Goal: Task Accomplishment & Management: Manage account settings

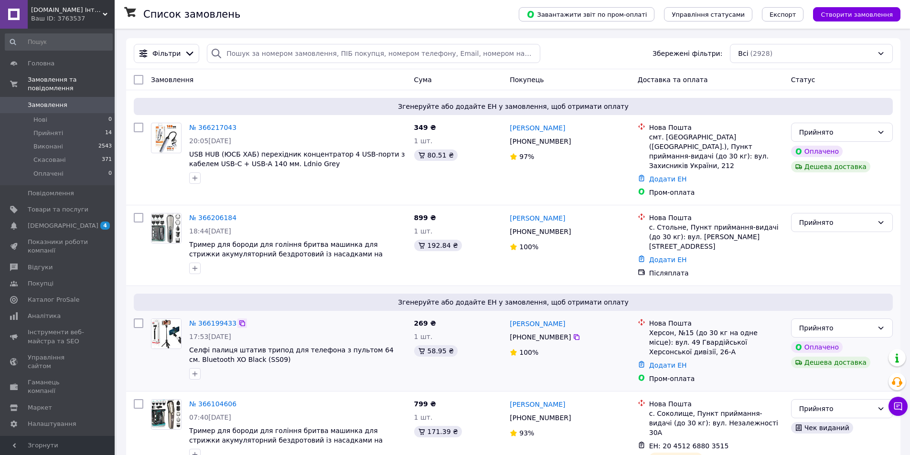
click at [238, 319] on icon at bounding box center [242, 323] width 8 height 8
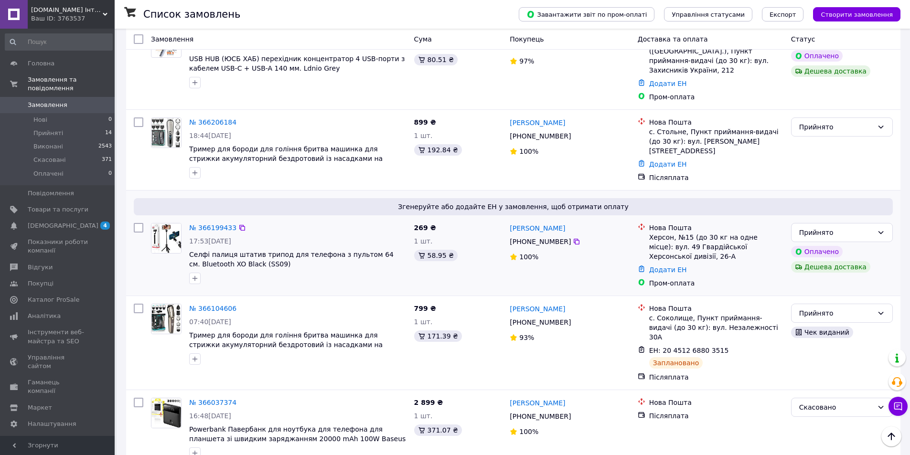
drag, startPoint x: 508, startPoint y: 220, endPoint x: 562, endPoint y: 216, distance: 54.1
click at [562, 219] on div "Валерия Зінєєва +380 66 211 57 87 100%" at bounding box center [569, 255] width 127 height 73
click at [562, 222] on div "Валерия Зінєєва" at bounding box center [570, 228] width 122 height 12
drag, startPoint x: 509, startPoint y: 213, endPoint x: 572, endPoint y: 213, distance: 62.6
click at [572, 222] on div "Валерия Зінєєва" at bounding box center [570, 228] width 122 height 12
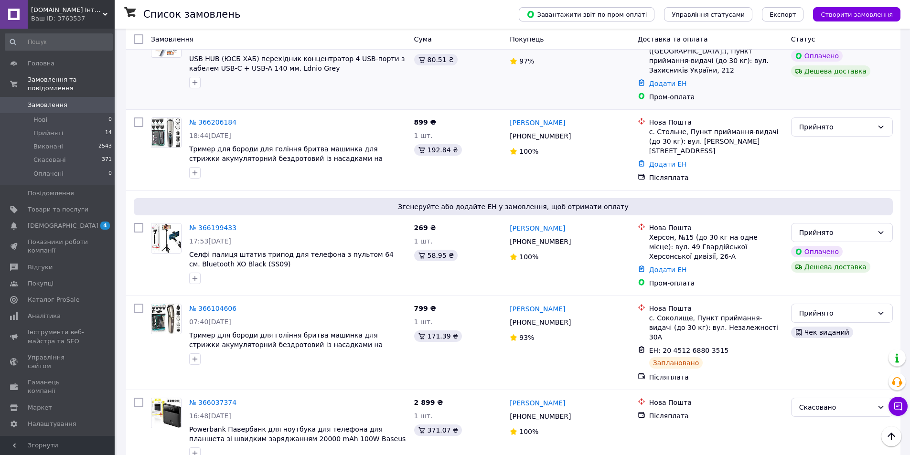
copy link "Валерия Зінєєва"
click at [573, 239] on icon at bounding box center [576, 242] width 6 height 6
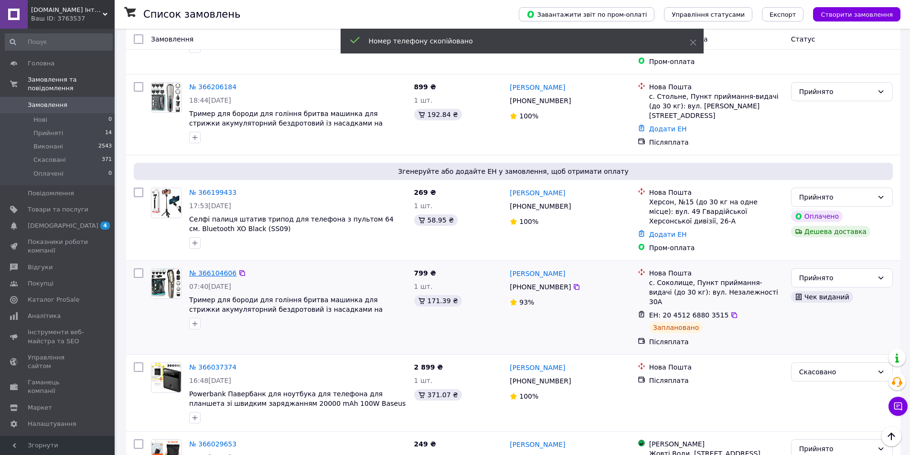
scroll to position [239, 0]
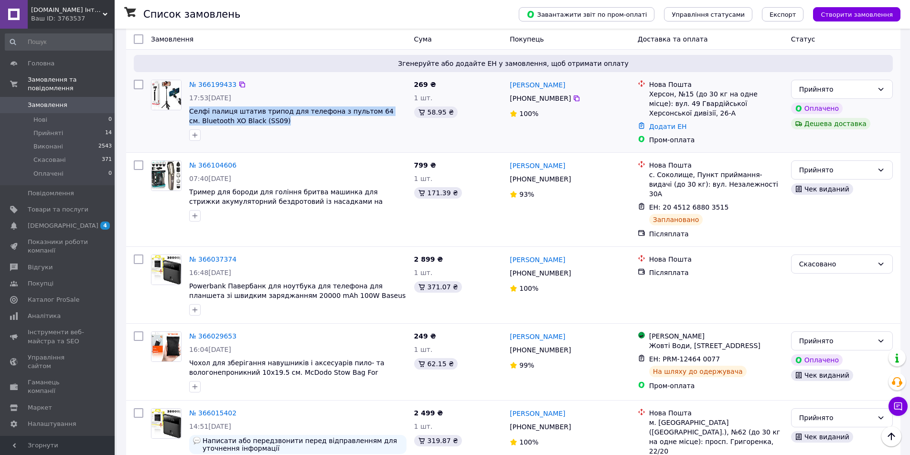
drag, startPoint x: 187, startPoint y: 98, endPoint x: 241, endPoint y: 108, distance: 54.5
click at [241, 108] on div "№ 366199433 17:53, 11.10.2025 Селфі палиця штатив трипод для телефона з пультом…" at bounding box center [297, 110] width 225 height 69
copy span "Селфі палиця штатив трипод для телефона з пультом 64 см. Bluetooth XO Black (SS…"
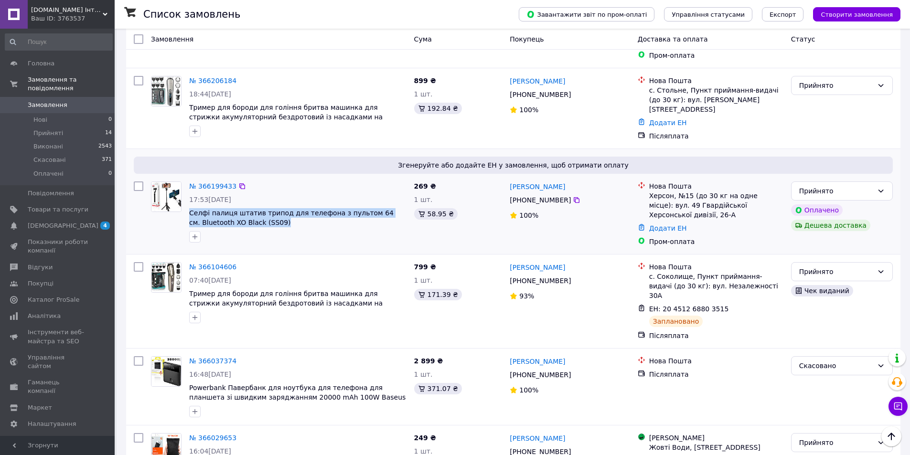
scroll to position [95, 0]
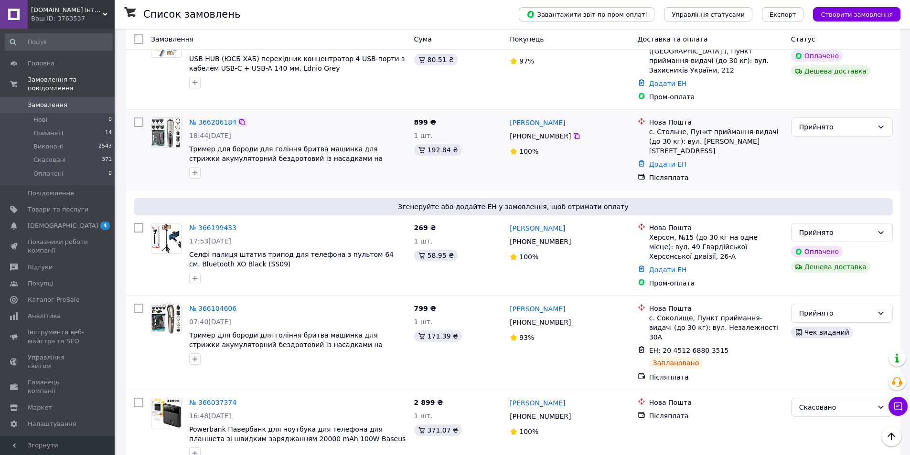
click at [238, 118] on icon at bounding box center [242, 122] width 8 height 8
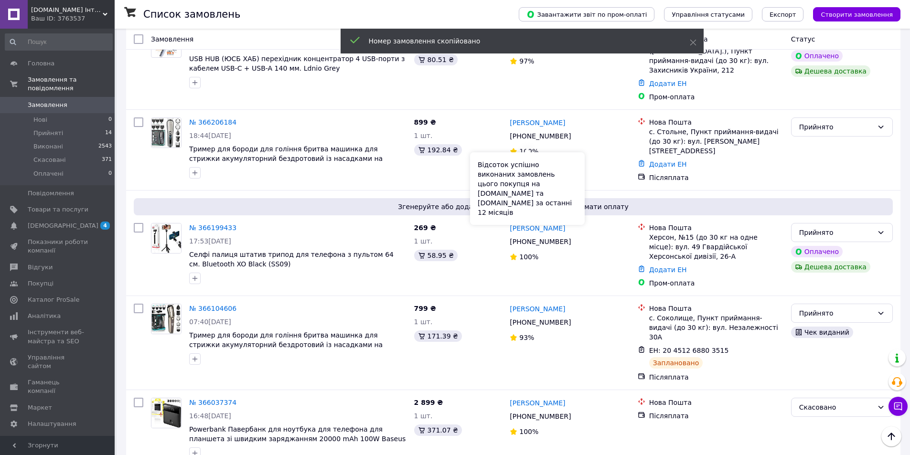
scroll to position [48, 0]
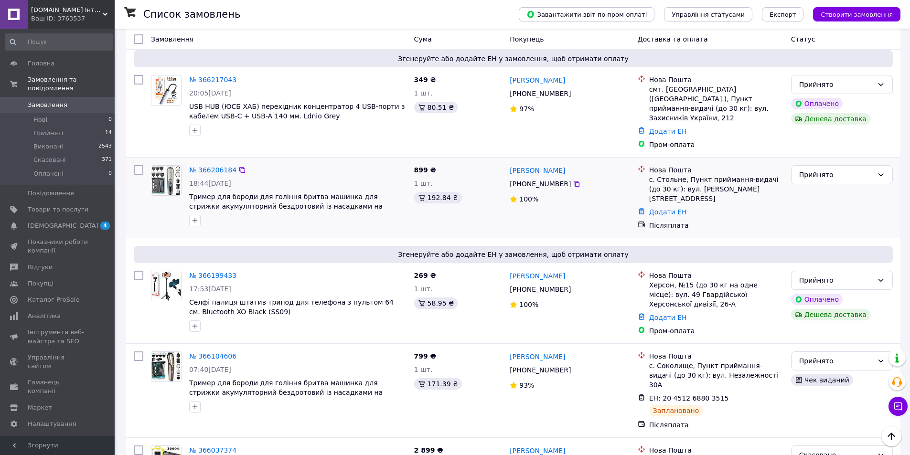
drag, startPoint x: 509, startPoint y: 162, endPoint x: 583, endPoint y: 163, distance: 73.5
click at [583, 164] on div "Анастасія Іващенко" at bounding box center [570, 170] width 122 height 12
copy link "Анастасія Іващенко"
click at [573, 180] on icon at bounding box center [577, 184] width 8 height 8
drag, startPoint x: 189, startPoint y: 189, endPoint x: 384, endPoint y: 201, distance: 195.7
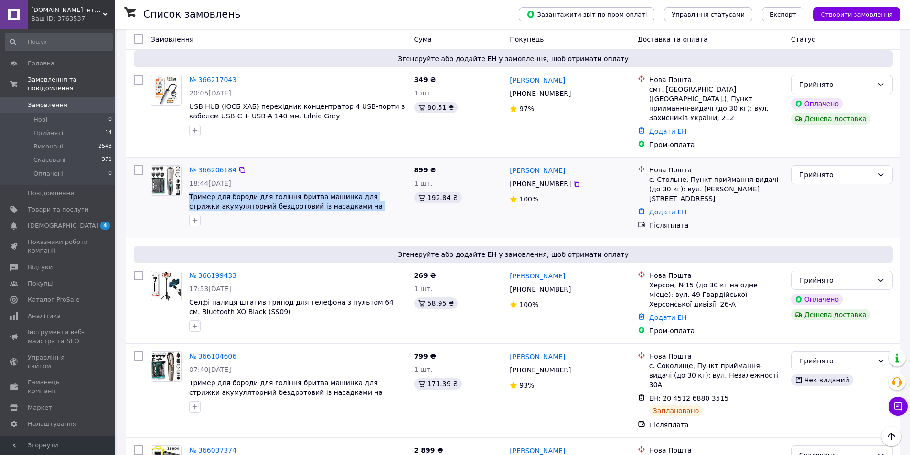
copy span "Тример для бороди для гоління бритва машинка для стрижки акумуляторний бездрото…"
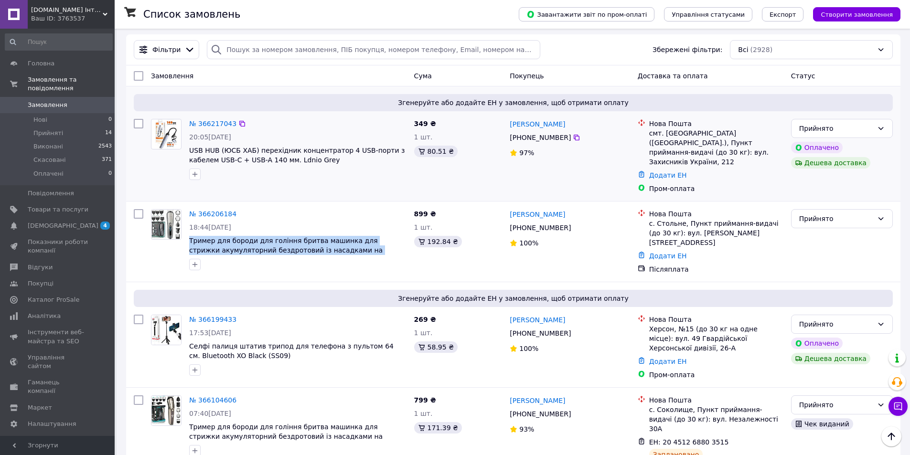
scroll to position [0, 0]
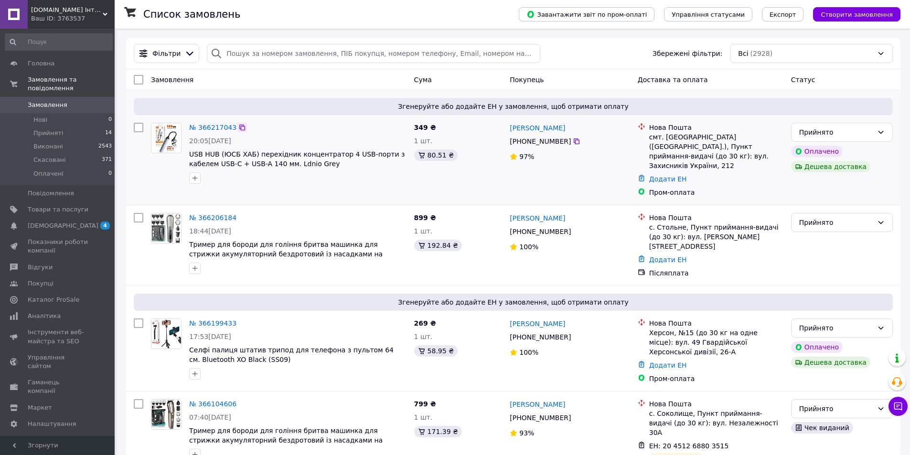
click at [239, 126] on icon at bounding box center [242, 128] width 6 height 6
drag, startPoint x: 511, startPoint y: 128, endPoint x: 577, endPoint y: 129, distance: 65.9
click at [577, 129] on div "Людмила Потоцька" at bounding box center [570, 128] width 122 height 12
copy link "Людмила Потоцька"
click at [573, 141] on icon at bounding box center [577, 142] width 8 height 8
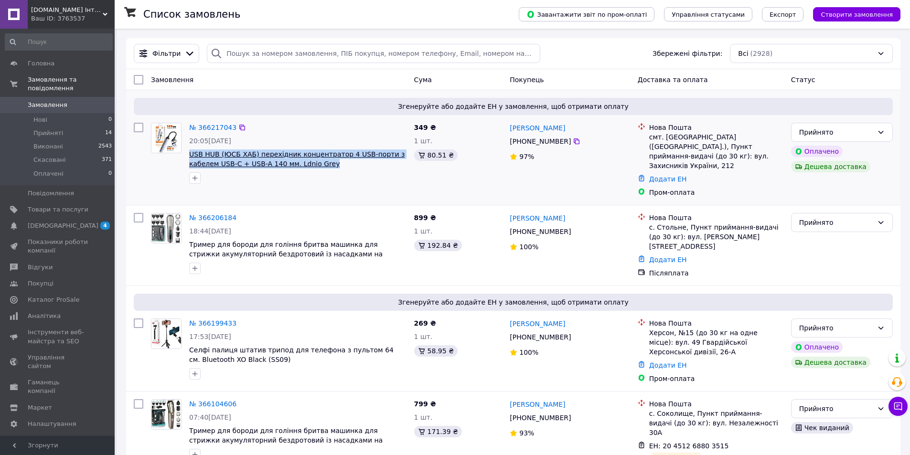
drag, startPoint x: 190, startPoint y: 154, endPoint x: 293, endPoint y: 163, distance: 104.0
copy span "USB HUB (ЮСБ ХАБ) перехідник концентратор 4 USB-порти з кабелем USB-C + USB-A 1…"
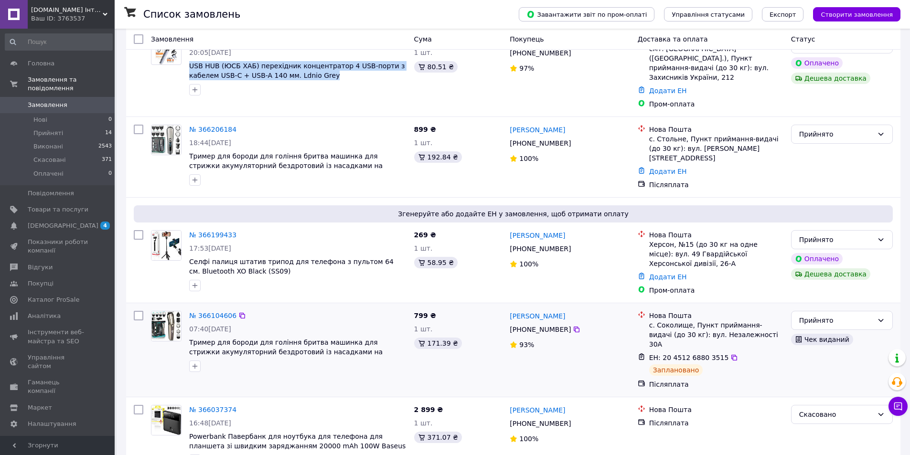
scroll to position [191, 0]
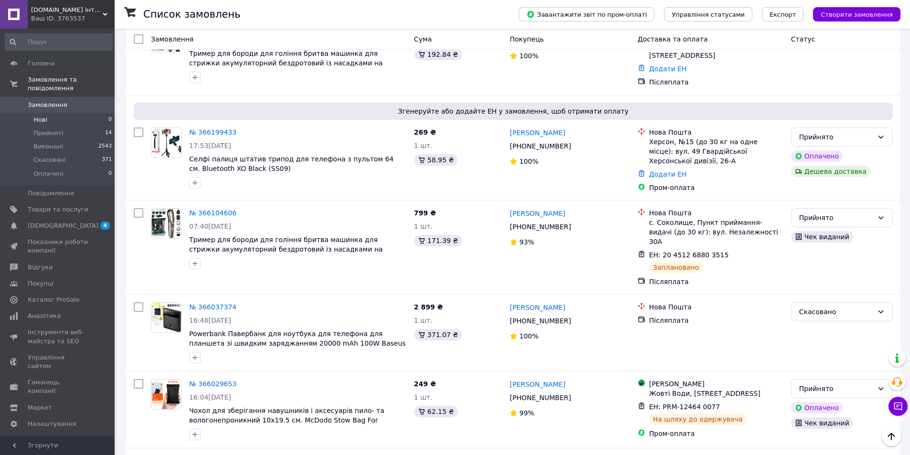
click at [54, 113] on li "Нові 0" at bounding box center [58, 119] width 117 height 13
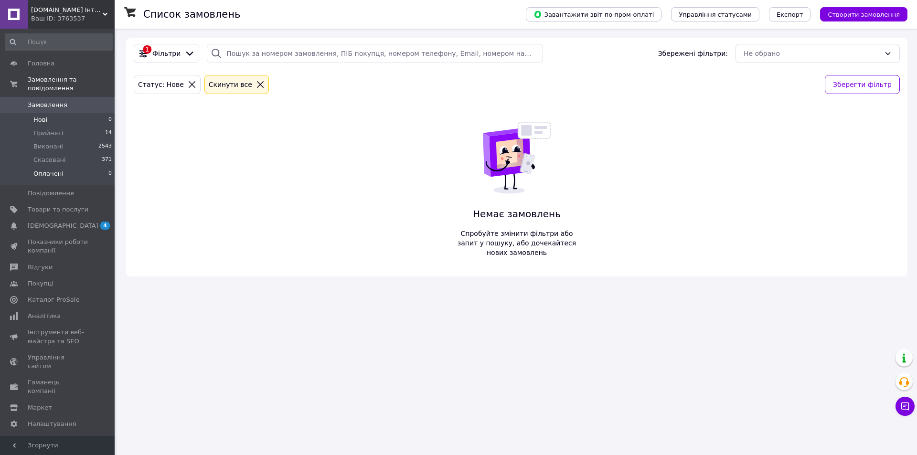
click at [59, 170] on span "Оплачені" at bounding box center [48, 174] width 30 height 9
click at [81, 127] on li "Прийняті 14" at bounding box center [58, 133] width 117 height 13
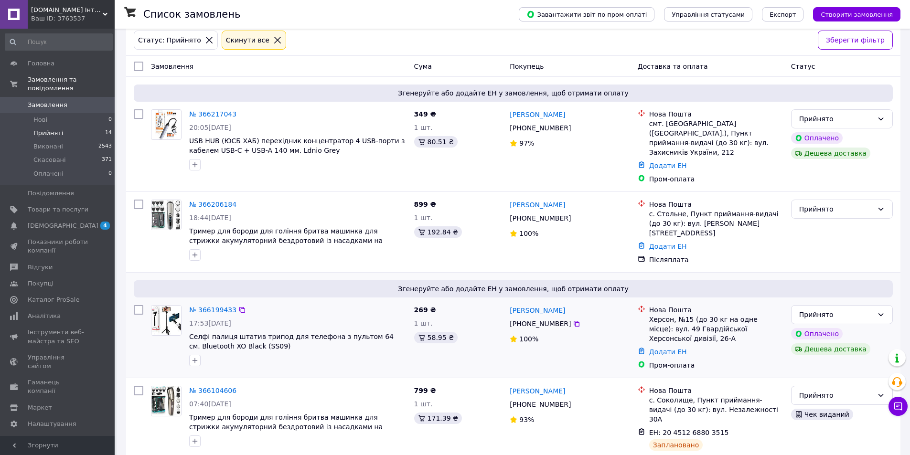
scroll to position [95, 0]
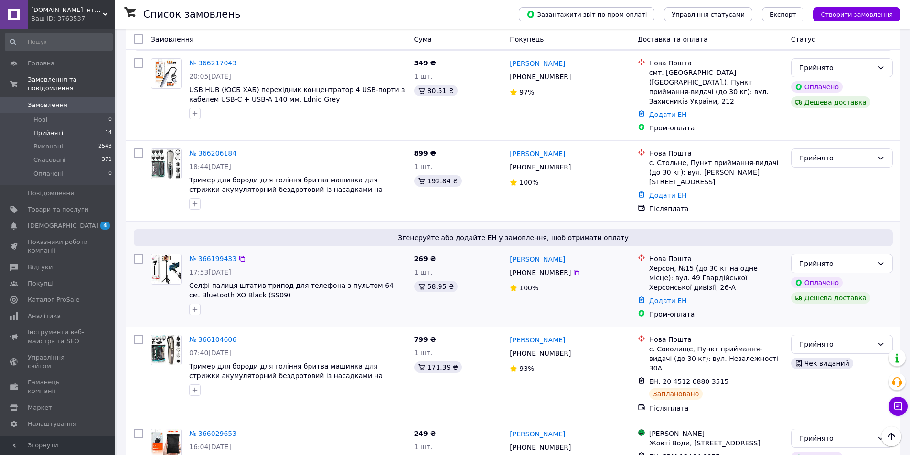
click at [226, 255] on link "№ 366199433" at bounding box center [212, 259] width 47 height 8
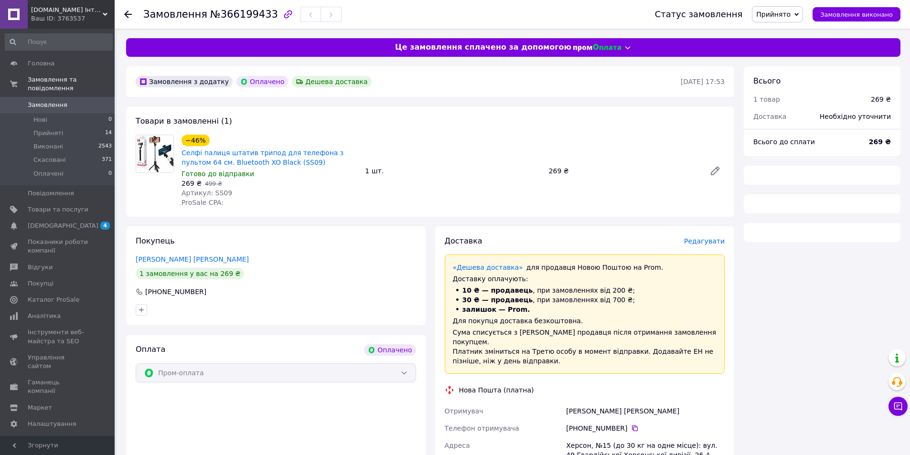
click at [212, 194] on span "Артикул: SS09" at bounding box center [206, 193] width 51 height 8
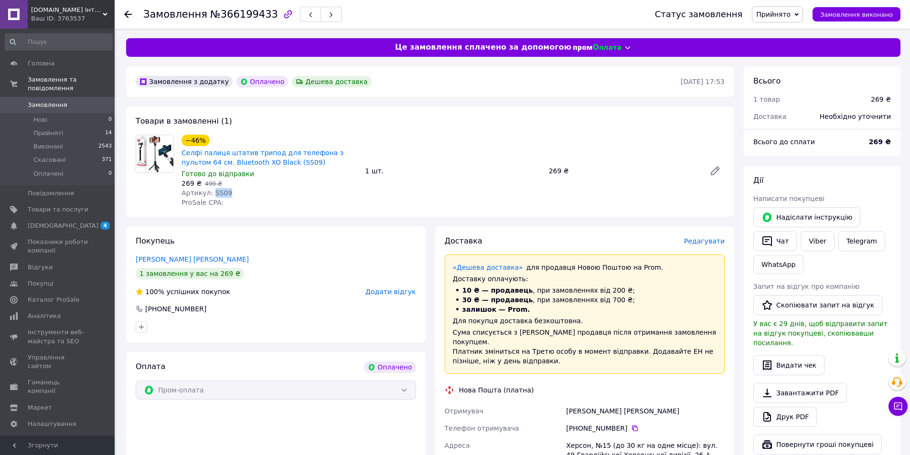
click at [212, 194] on span "Артикул: SS09" at bounding box center [206, 193] width 51 height 8
copy span "SS09"
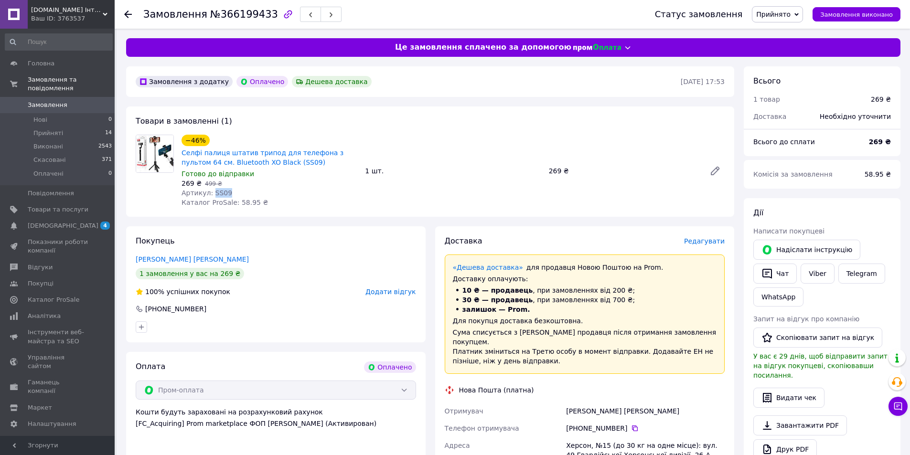
copy span "SS09"
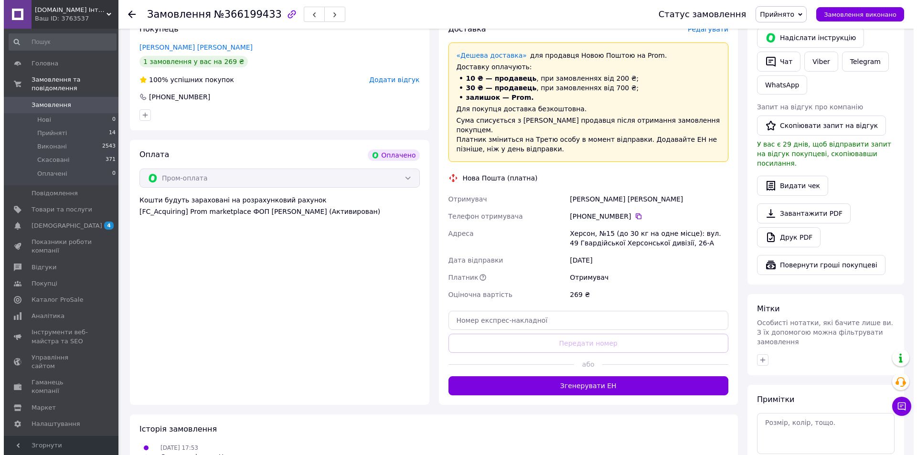
scroll to position [191, 0]
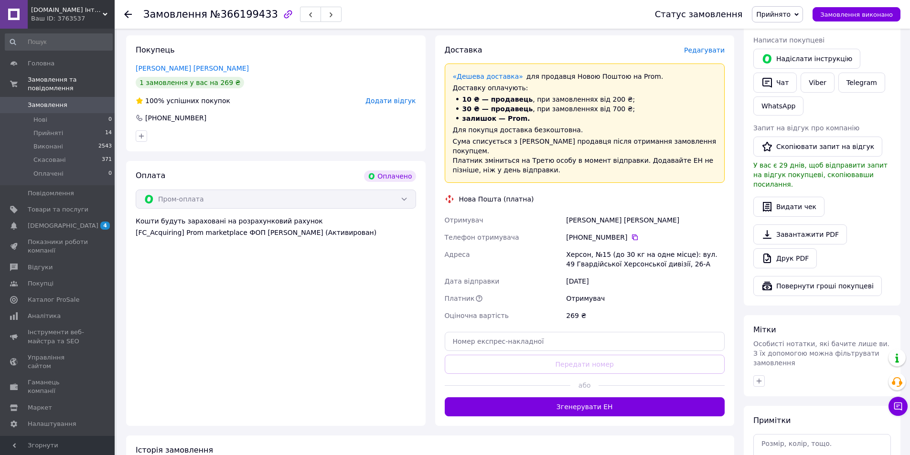
click at [691, 53] on span "Редагувати" at bounding box center [704, 50] width 41 height 8
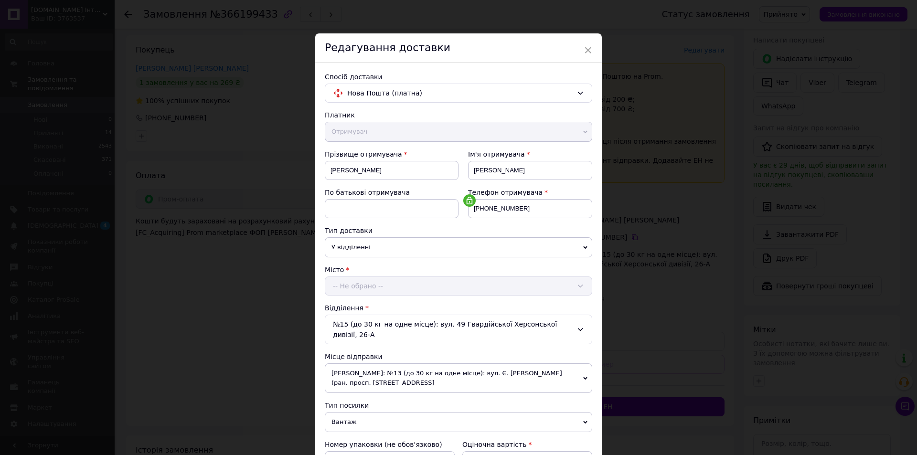
scroll to position [189, 0]
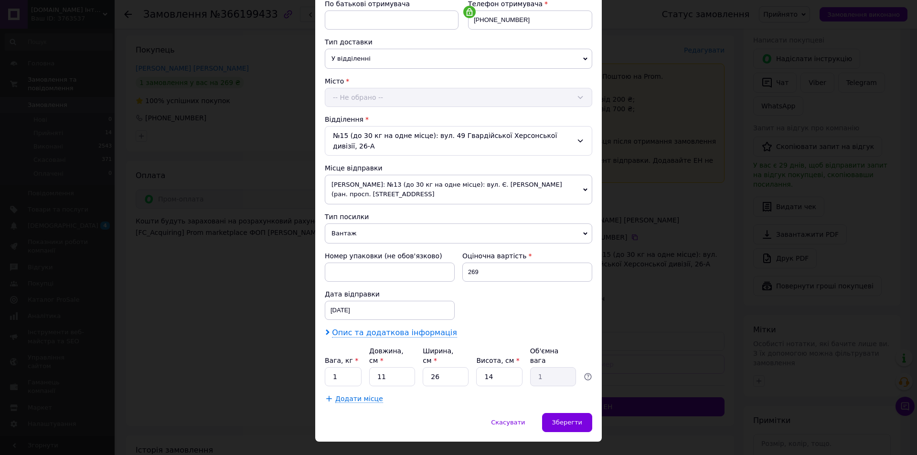
click at [348, 328] on div "Платник Отримувач Відправник Прізвище отримувача Зінєєва Ім'я отримувача Валери…" at bounding box center [458, 163] width 267 height 482
click at [348, 328] on span "Опис та додаткова інформація" at bounding box center [394, 333] width 125 height 10
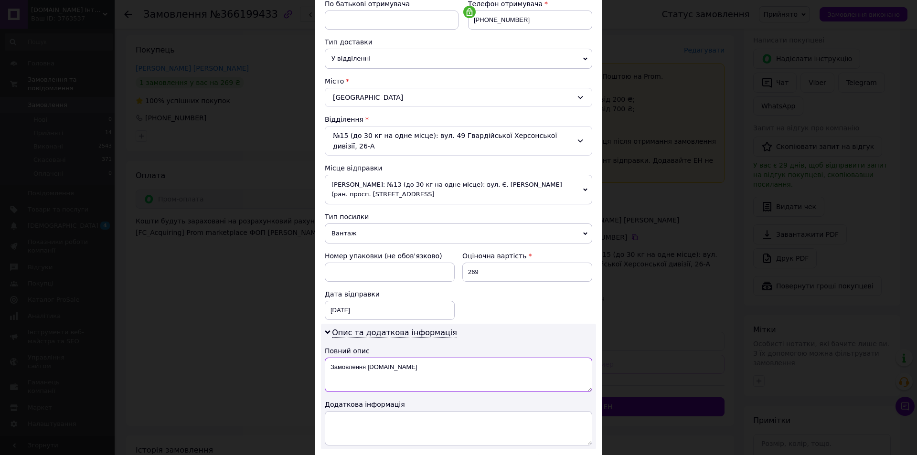
drag, startPoint x: 350, startPoint y: 333, endPoint x: 354, endPoint y: 355, distance: 22.0
click at [354, 358] on textarea "Замовлення Prom.ua" at bounding box center [458, 375] width 267 height 34
paste textarea "SS09"
type textarea "XO SS09"
click at [360, 415] on textarea at bounding box center [458, 428] width 267 height 34
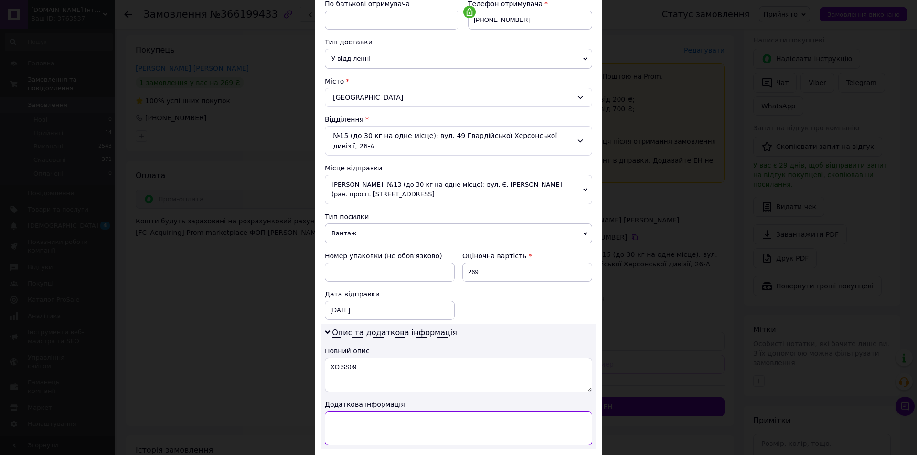
paste textarea "XO SS09"
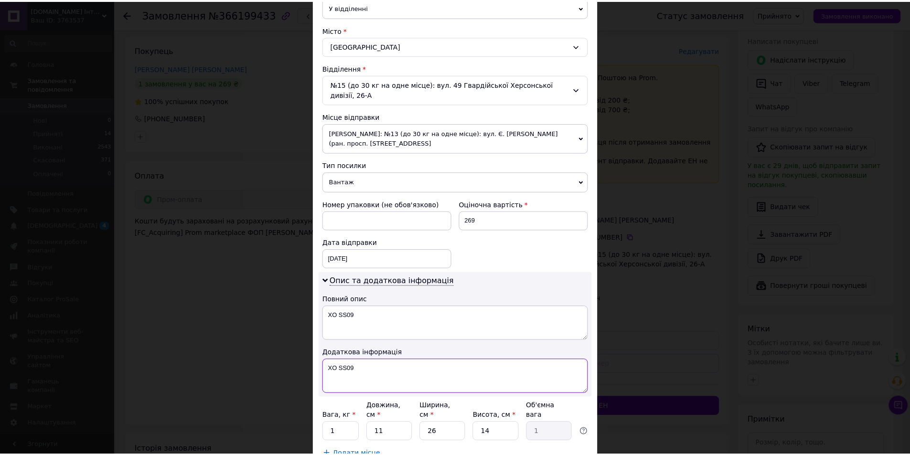
scroll to position [296, 0]
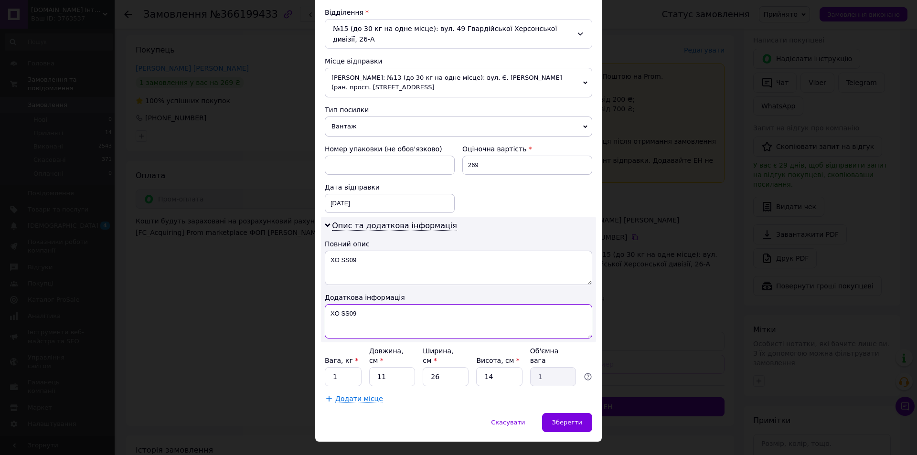
type textarea "XO SS09"
click at [338, 367] on input "1" at bounding box center [343, 376] width 37 height 19
click at [393, 367] on input "11" at bounding box center [392, 376] width 46 height 19
type input "1"
type input "0.1"
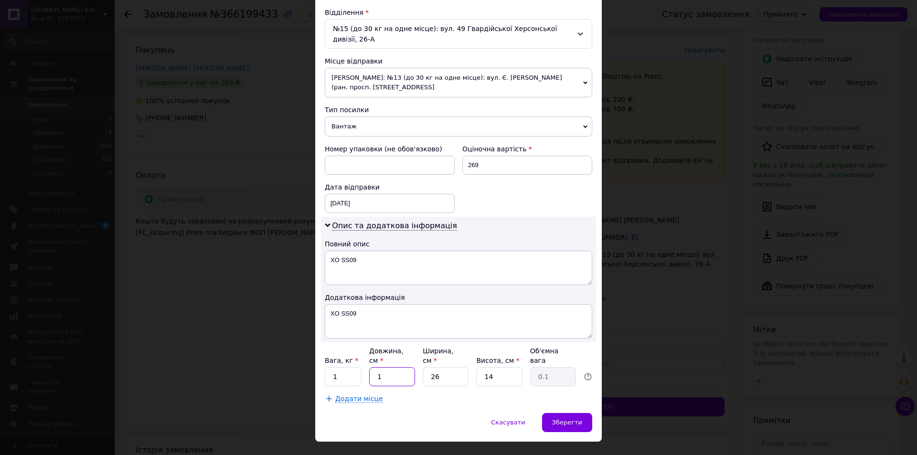
type input "15"
type input "1.37"
type input "15"
click at [430, 367] on input "26" at bounding box center [446, 376] width 46 height 19
type input "1"
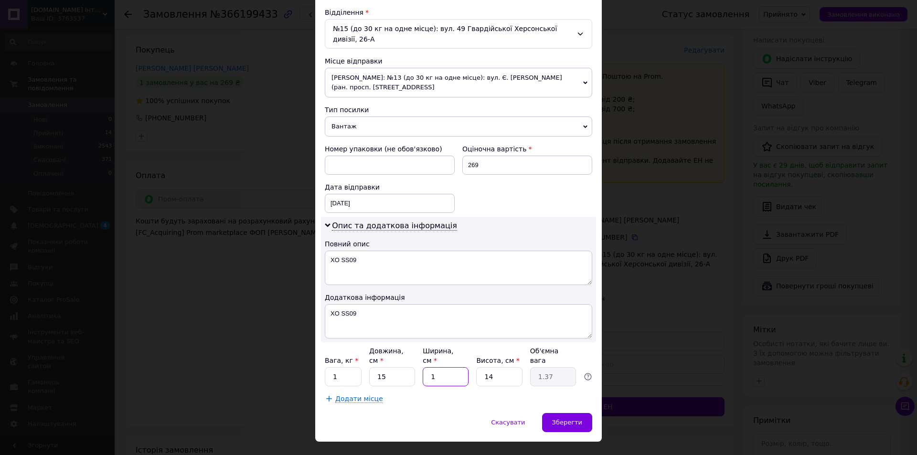
type input "0.1"
type input "10"
type input "0.53"
type input "10"
click at [479, 367] on input "14" at bounding box center [499, 376] width 46 height 19
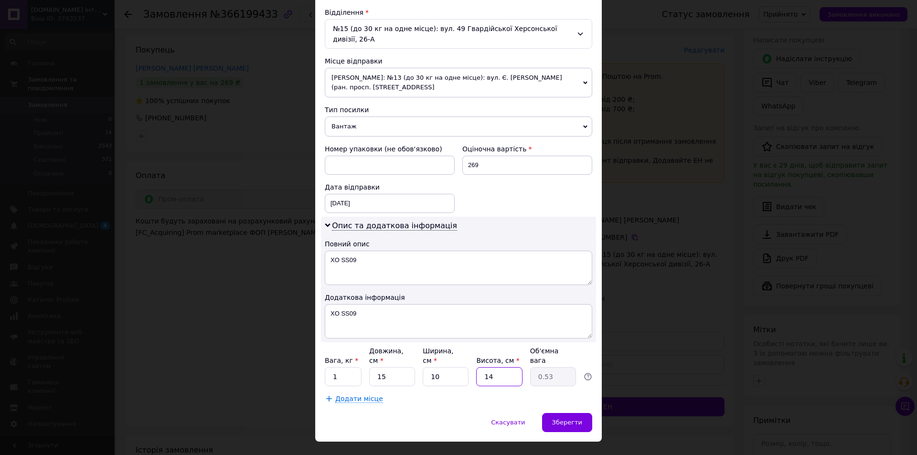
type input "5"
type input "0.19"
type input "5"
click at [373, 312] on textarea "XO SS09" at bounding box center [458, 321] width 267 height 34
click at [562, 413] on div "Зберегти" at bounding box center [567, 422] width 50 height 19
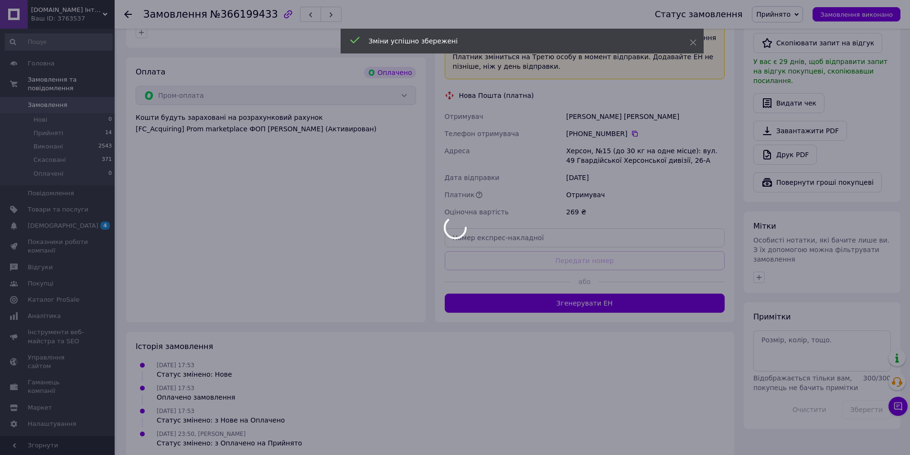
scroll to position [297, 0]
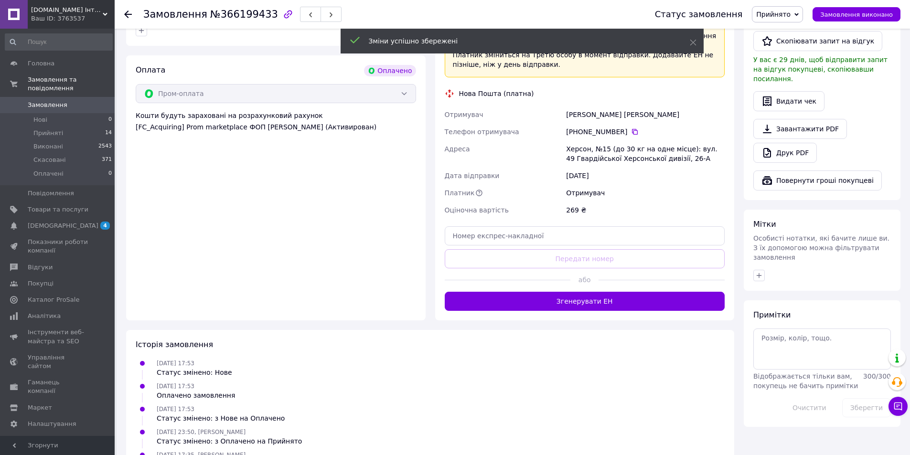
click at [583, 295] on button "Згенерувати ЕН" at bounding box center [585, 301] width 280 height 19
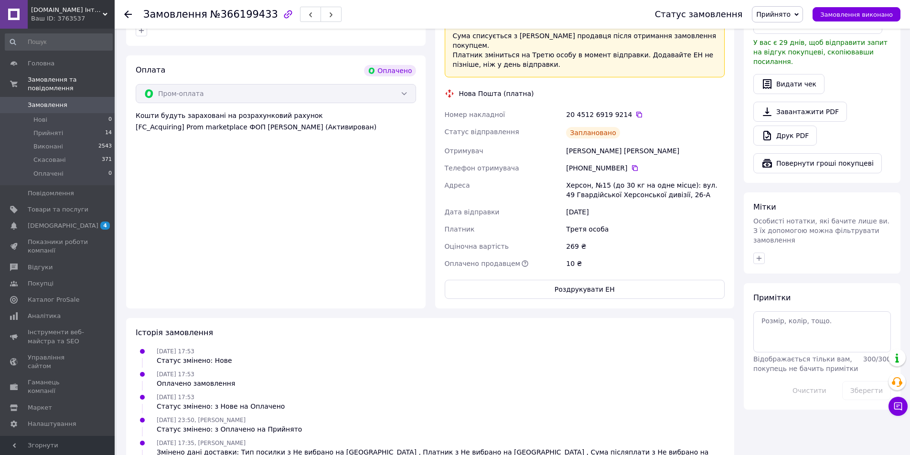
click at [622, 110] on div "20 4512 6919 9214" at bounding box center [645, 115] width 159 height 10
click at [635, 111] on icon at bounding box center [639, 115] width 8 height 8
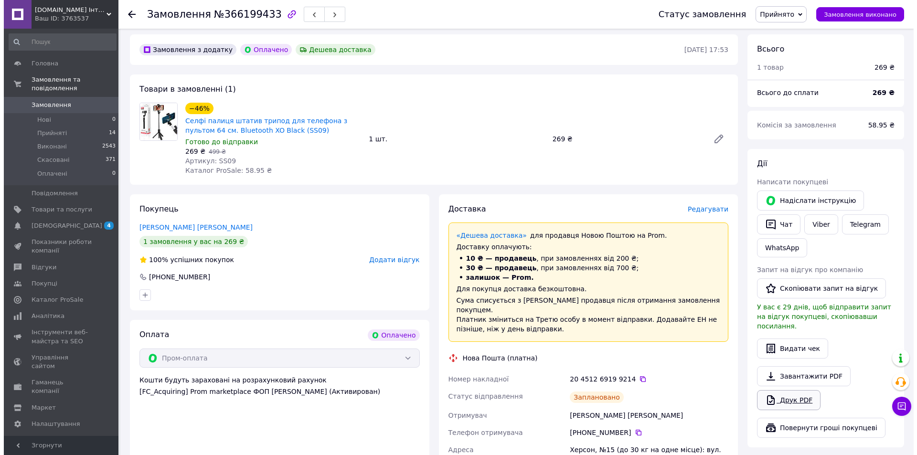
scroll to position [95, 0]
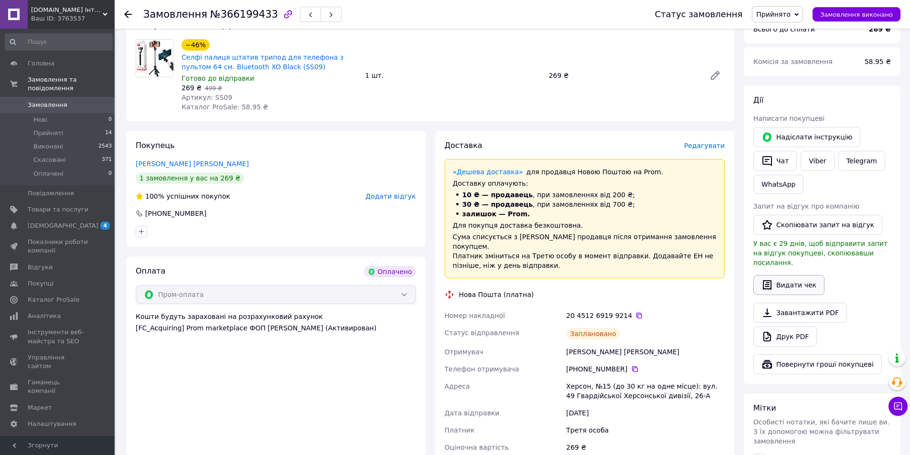
click at [765, 284] on button "Видати чек" at bounding box center [788, 285] width 71 height 20
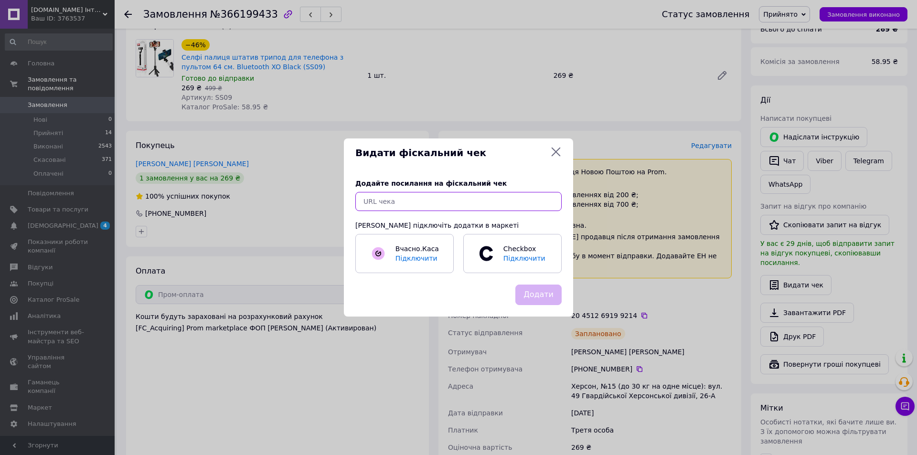
click at [458, 206] on input "text" at bounding box center [458, 201] width 206 height 19
paste input "https://check.checkbox.ua/539465b1-fc6f-4449-8e55-07c4e692db48"
type input "https://check.checkbox.ua/539465b1-fc6f-4449-8e55-07c4e692db48"
click at [526, 286] on button "Додати" at bounding box center [538, 295] width 46 height 21
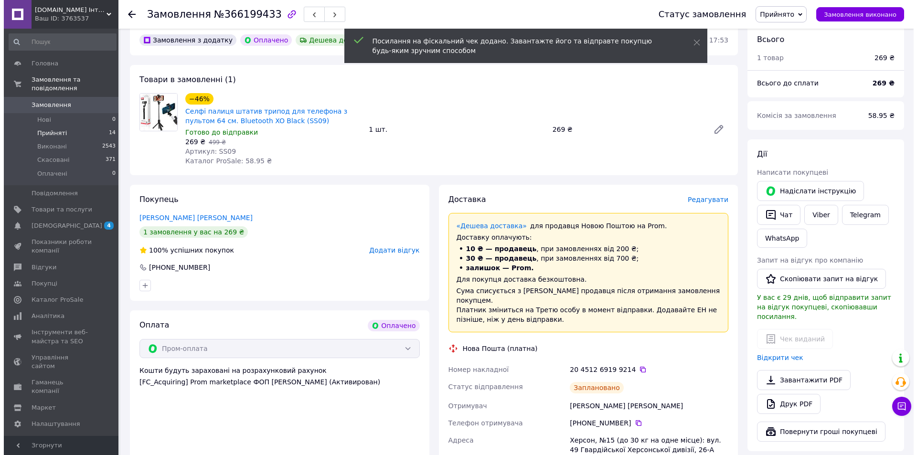
scroll to position [0, 0]
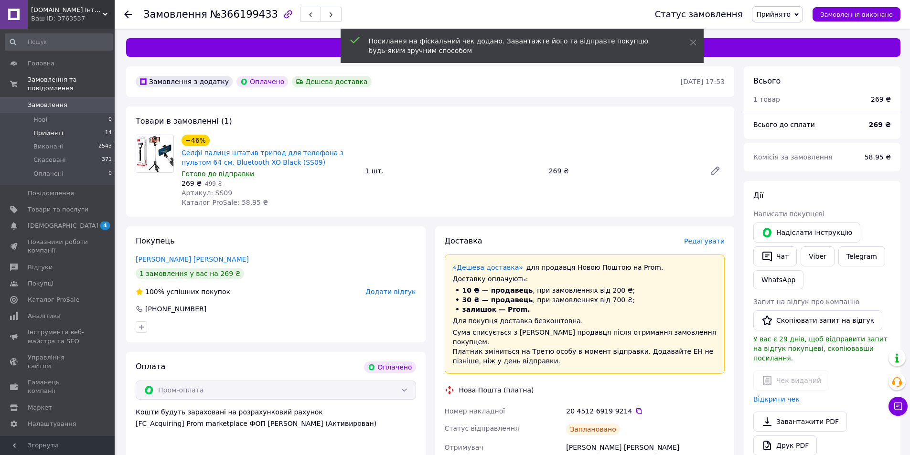
click at [57, 129] on span "Прийняті" at bounding box center [48, 133] width 30 height 9
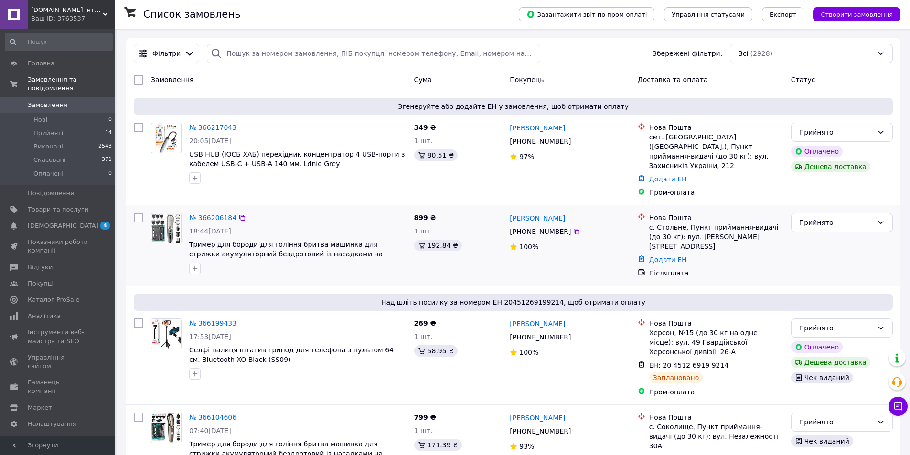
click at [220, 214] on link "№ 366206184" at bounding box center [212, 218] width 47 height 8
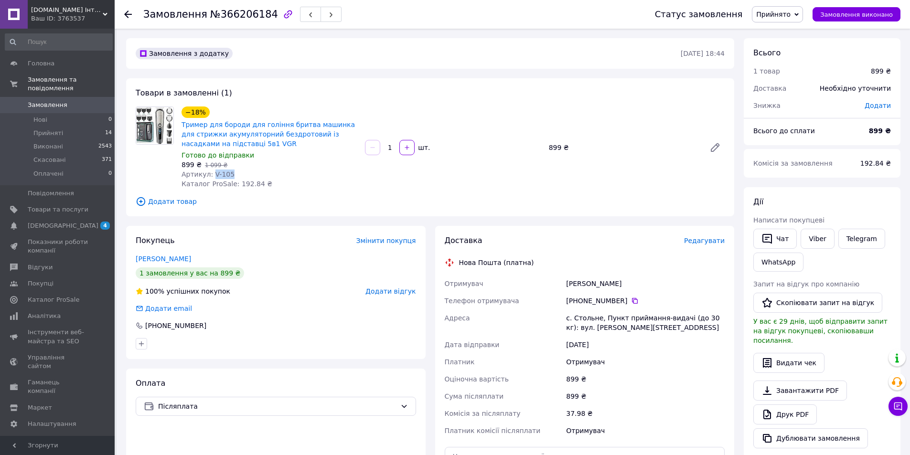
drag, startPoint x: 211, startPoint y: 174, endPoint x: 244, endPoint y: 175, distance: 33.0
click at [244, 175] on div "Артикул: V-105" at bounding box center [269, 175] width 176 height 10
copy span "V-105"
click at [698, 244] on span "Редагувати" at bounding box center [704, 241] width 41 height 8
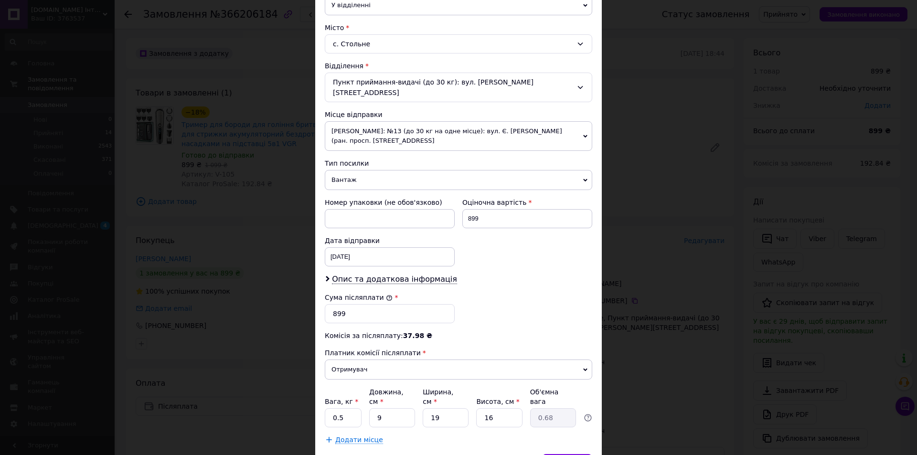
scroll to position [283, 0]
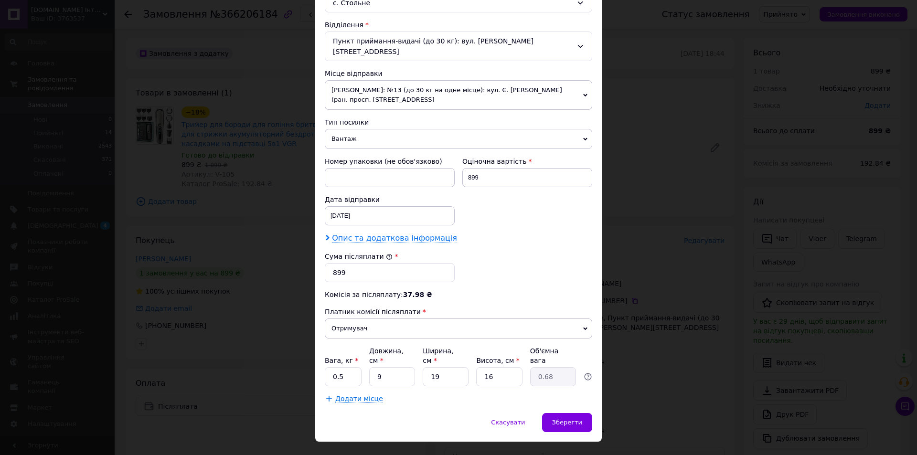
click at [353, 233] on span "Опис та додаткова інформація" at bounding box center [394, 238] width 125 height 10
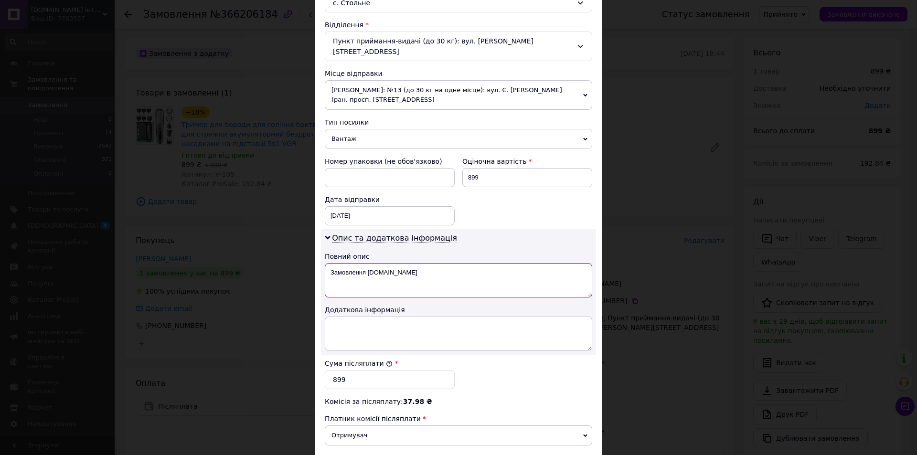
click at [358, 263] on textarea "Замовлення Prom.ua" at bounding box center [458, 280] width 267 height 34
paste textarea "V-105"
type textarea "VGR V-105"
click at [352, 325] on textarea at bounding box center [458, 334] width 267 height 34
paste textarea "VGR V-105"
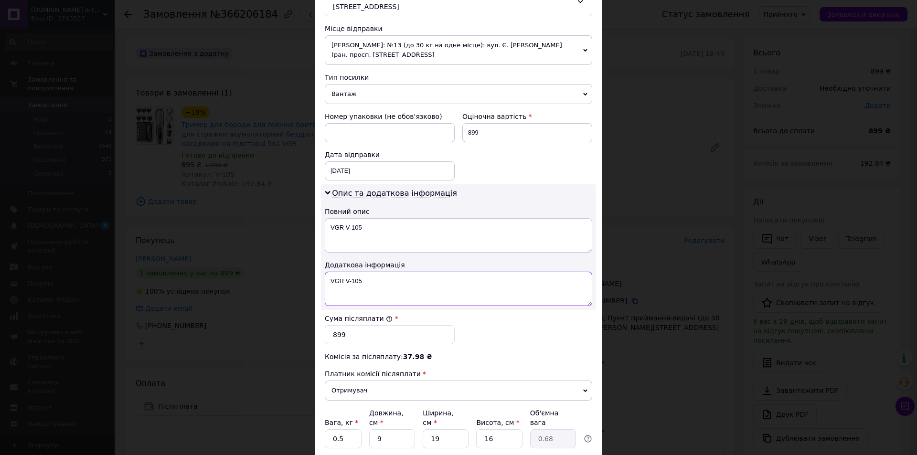
scroll to position [390, 0]
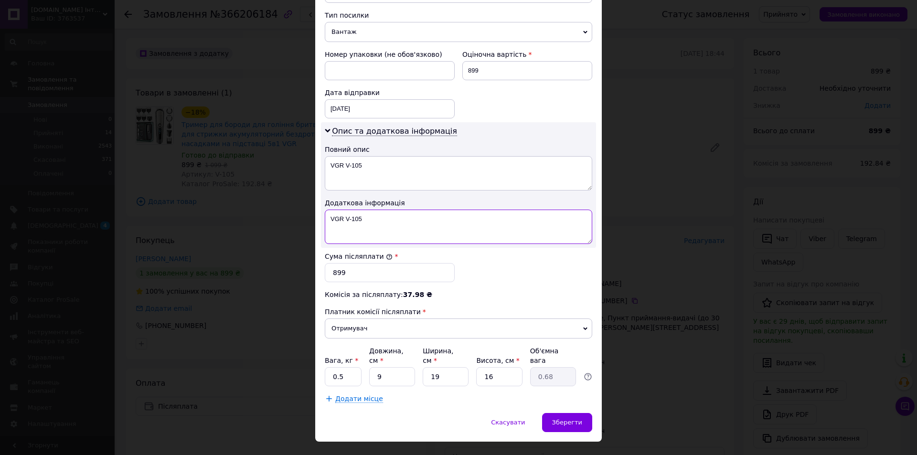
type textarea "VGR V-105"
click at [380, 367] on input "9" at bounding box center [392, 376] width 46 height 19
click at [346, 367] on input "0.5" at bounding box center [343, 376] width 37 height 19
type input "1"
click at [365, 227] on textarea "VGR V-105" at bounding box center [458, 227] width 267 height 34
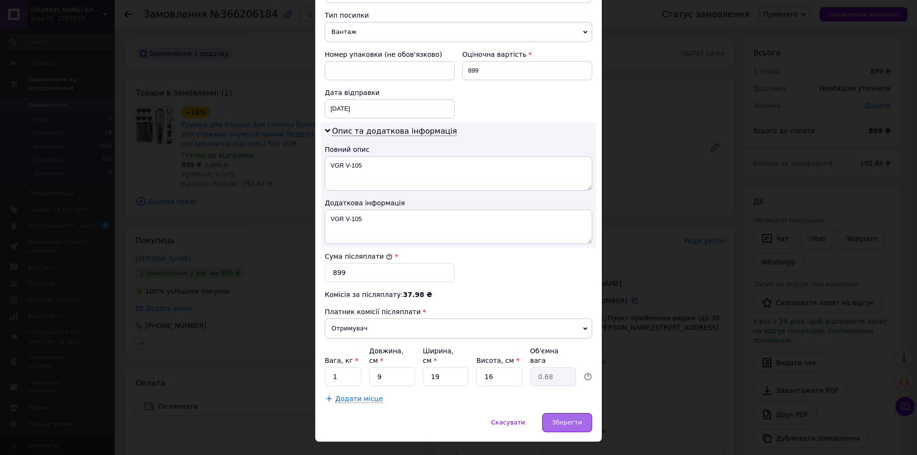
click at [563, 419] on span "Зберегти" at bounding box center [567, 422] width 30 height 7
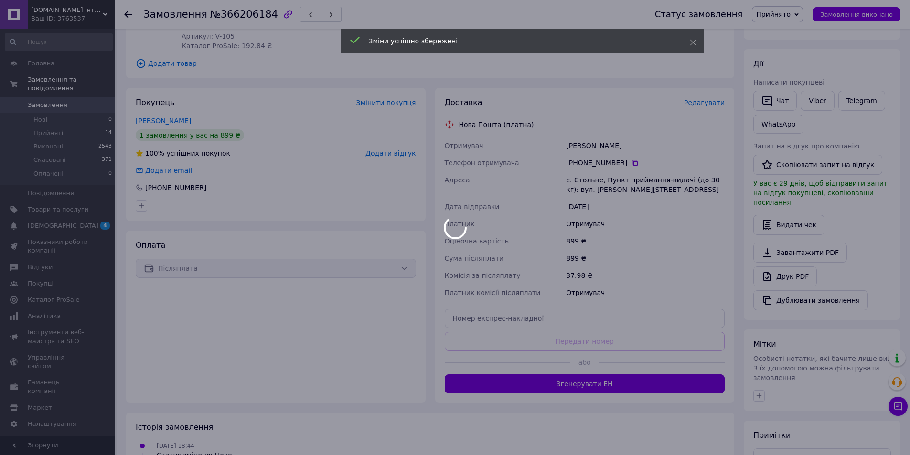
scroll to position [143, 0]
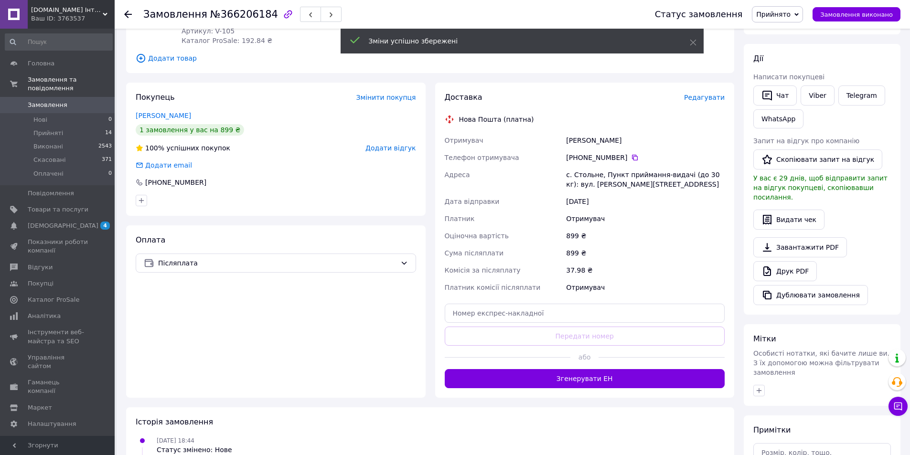
click at [592, 380] on button "Згенерувати ЕН" at bounding box center [585, 378] width 280 height 19
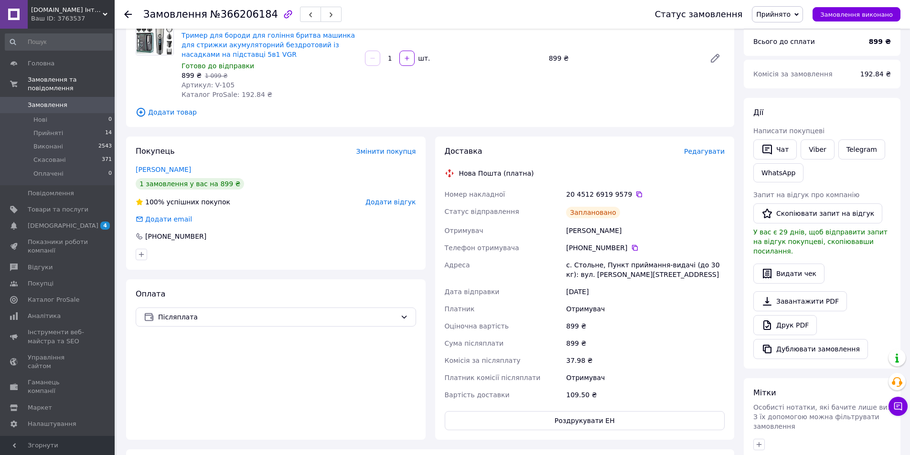
scroll to position [48, 0]
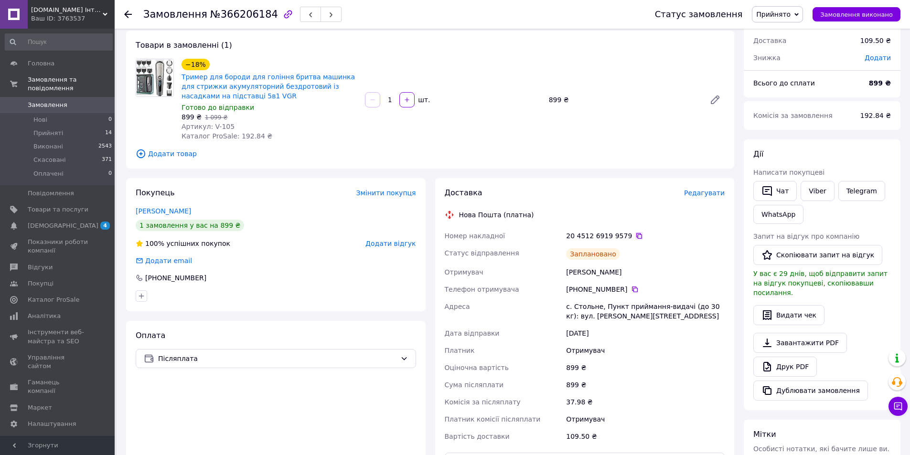
click at [635, 233] on icon at bounding box center [639, 236] width 8 height 8
drag, startPoint x: 211, startPoint y: 124, endPoint x: 236, endPoint y: 127, distance: 25.5
click at [236, 127] on div "Артикул: V-105" at bounding box center [269, 127] width 176 height 10
copy span "V-105"
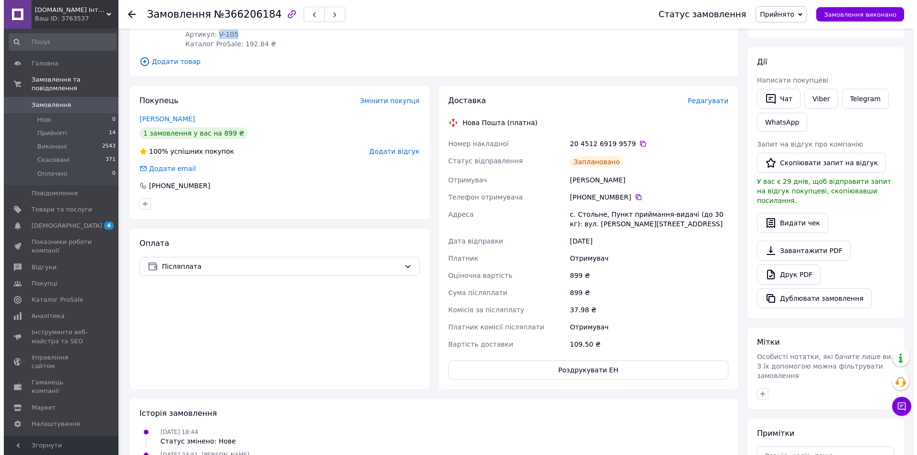
scroll to position [143, 0]
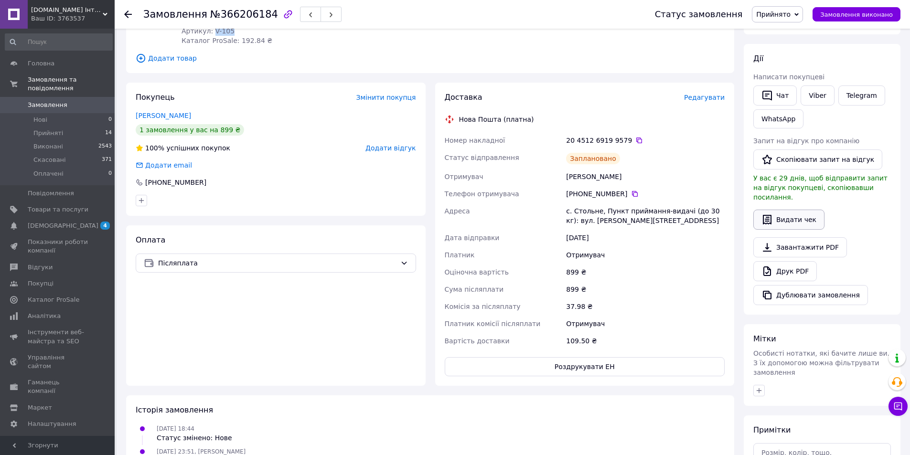
click at [780, 211] on button "Видати чек" at bounding box center [788, 220] width 71 height 20
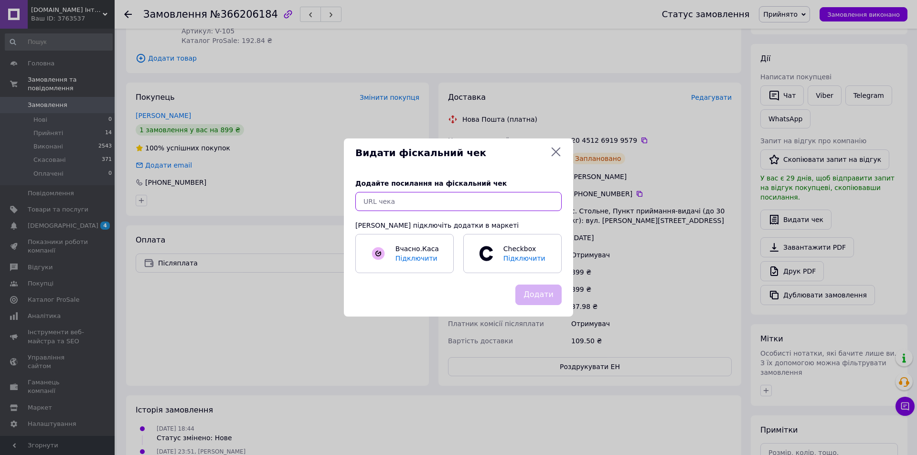
click at [449, 206] on input "text" at bounding box center [458, 201] width 206 height 19
paste input "https://check.checkbox.ua/d5e8d78d-a231-4fb3-a8cd-dba8f2ef83e9"
type input "https://check.checkbox.ua/d5e8d78d-a231-4fb3-a8cd-dba8f2ef83e9"
click at [538, 286] on button "Додати" at bounding box center [538, 295] width 46 height 21
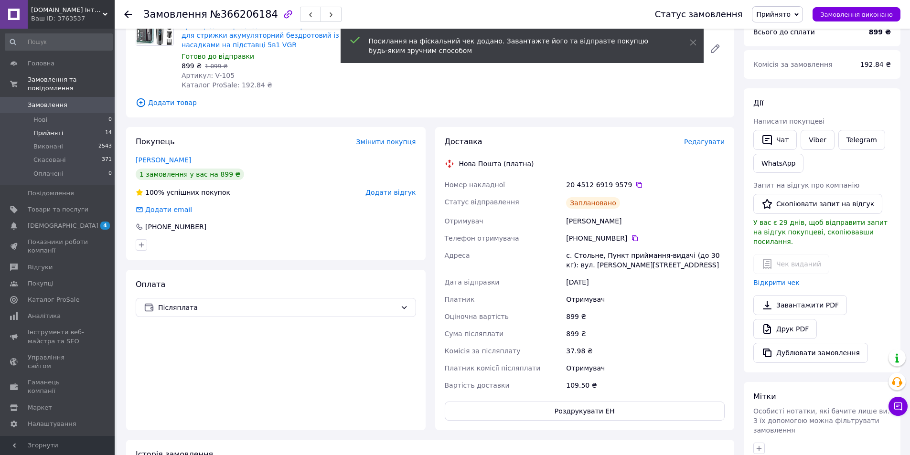
scroll to position [48, 0]
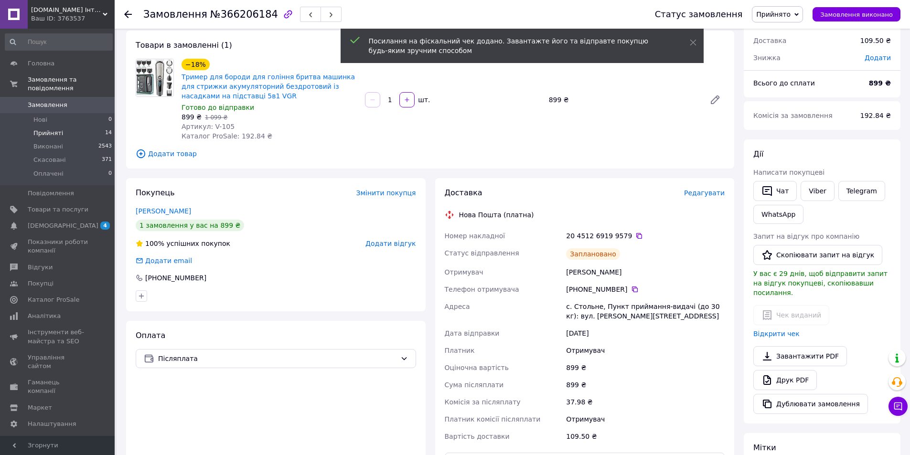
click at [57, 129] on span "Прийняті" at bounding box center [48, 133] width 30 height 9
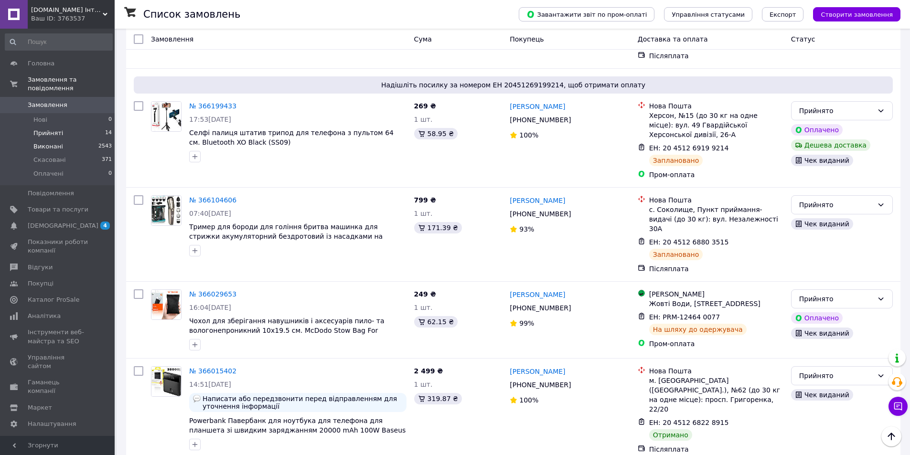
scroll to position [286, 0]
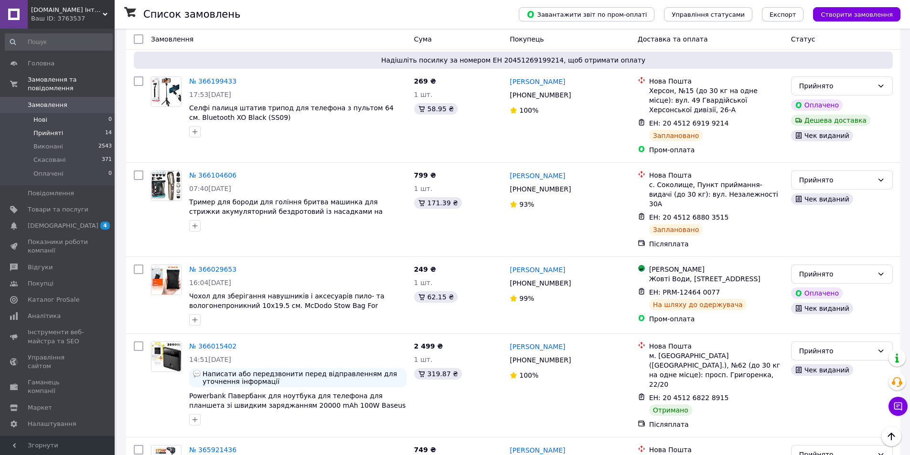
click at [54, 129] on span "Прийняті" at bounding box center [48, 133] width 30 height 9
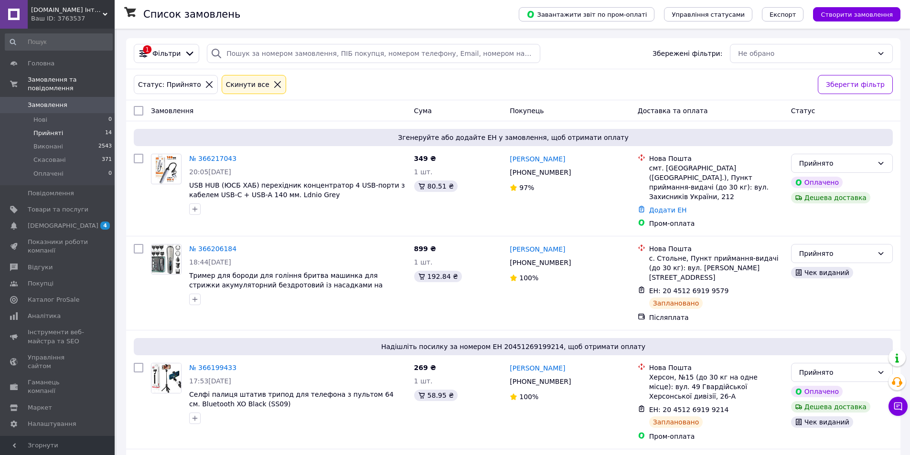
drag, startPoint x: 41, startPoint y: 112, endPoint x: 52, endPoint y: 125, distance: 17.2
click at [41, 116] on span "Нові" at bounding box center [40, 120] width 14 height 9
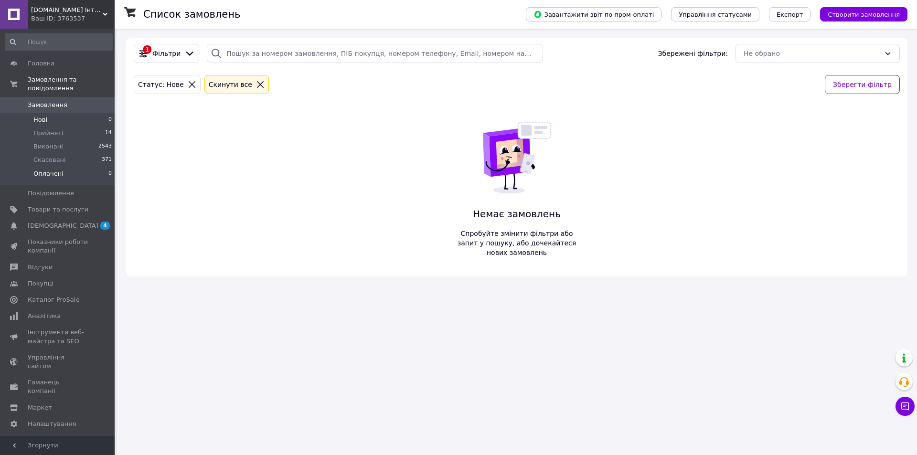
click at [52, 170] on span "Оплачені" at bounding box center [48, 174] width 30 height 9
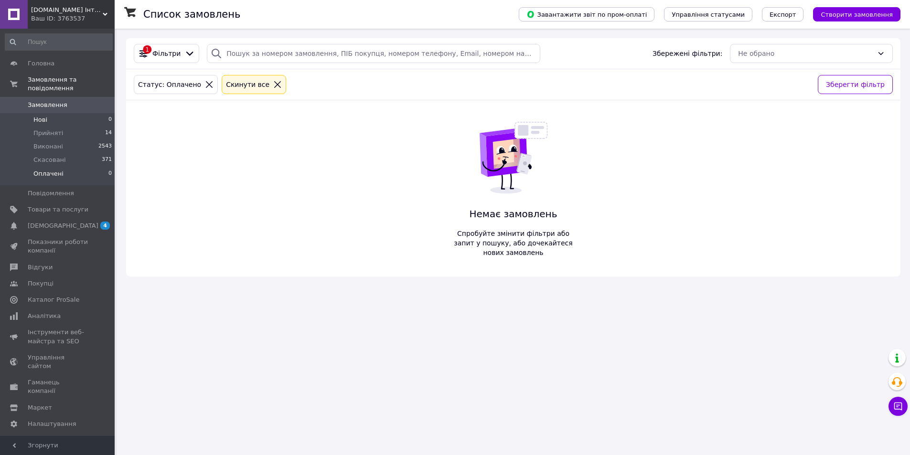
click at [39, 116] on span "Нові" at bounding box center [40, 120] width 14 height 9
